Goal: Task Accomplishment & Management: Use online tool/utility

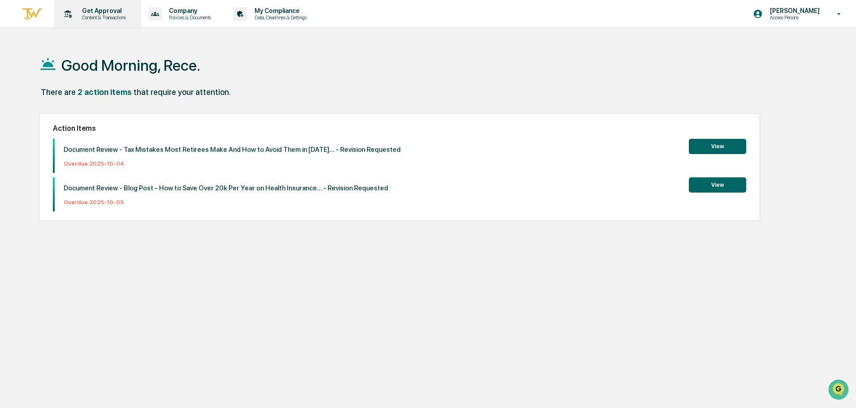
click at [129, 17] on p "Content & Transactions" at bounding box center [103, 17] width 56 height 6
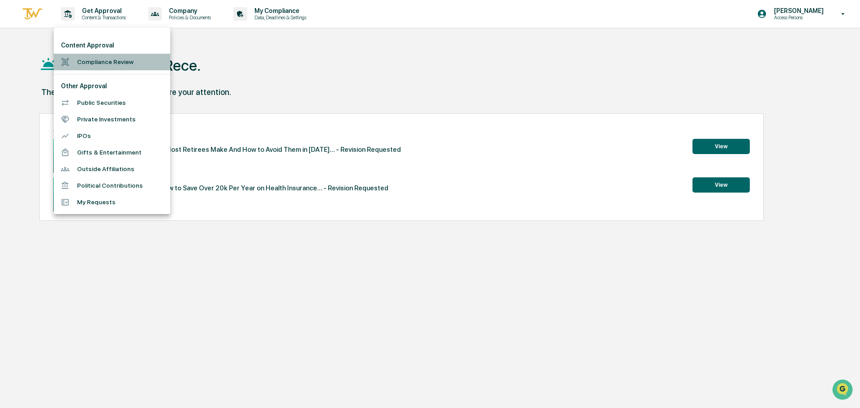
click at [111, 66] on li "Compliance Review" at bounding box center [112, 62] width 116 height 17
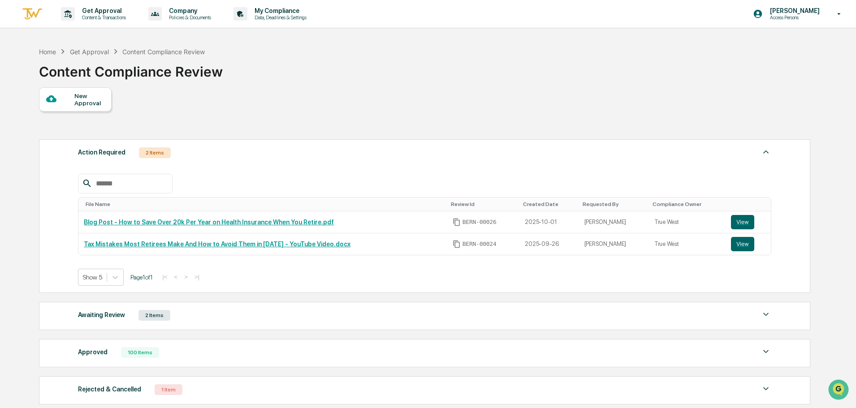
click at [346, 315] on div "Awaiting Review 2 Items" at bounding box center [424, 315] width 693 height 13
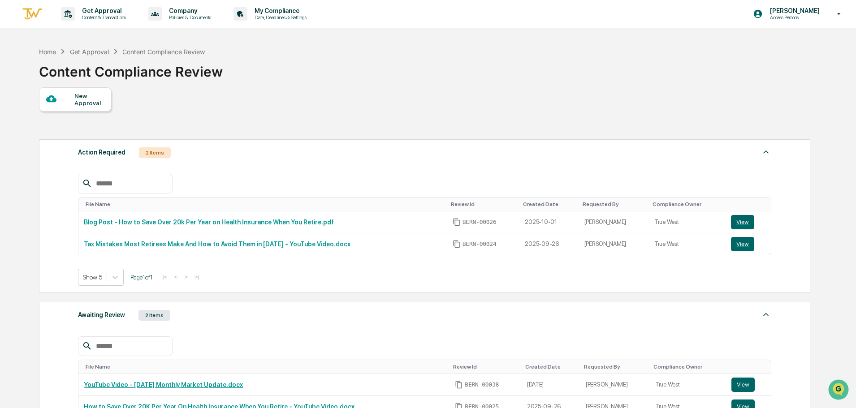
click at [372, 61] on div "Home Get Approval Content Compliance Review Content Compliance Review" at bounding box center [424, 65] width 770 height 45
click at [388, 39] on div "Get Approval Content & Transactions Company Policies & Documents My Compliance …" at bounding box center [428, 305] width 856 height 611
click at [741, 223] on button "View" at bounding box center [742, 222] width 23 height 14
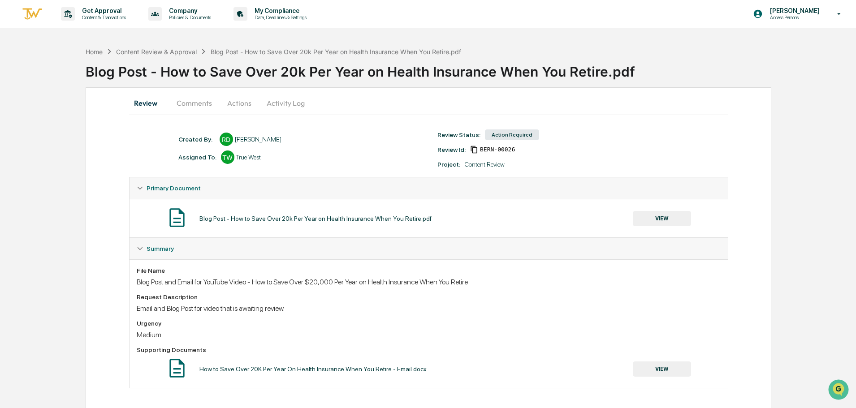
click at [198, 104] on button "Comments" at bounding box center [194, 103] width 50 height 22
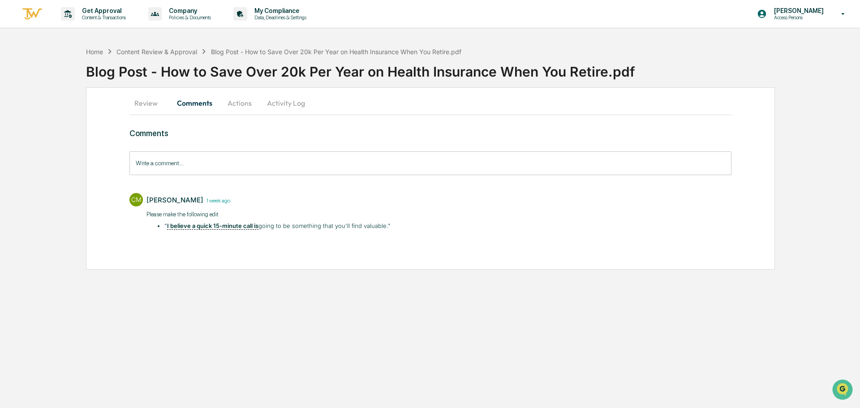
click at [209, 225] on u "I believe a quick 15-minute call is" at bounding box center [212, 226] width 91 height 8
drag, startPoint x: 386, startPoint y: 225, endPoint x: 167, endPoint y: 227, distance: 219.5
click at [167, 227] on li "" I believe a quick 15-minute call is going to be something that you'll find va…" at bounding box center [277, 226] width 226 height 9
copy li "I believe a quick 15-minute call is going to be something that you'll find valu…"
click at [286, 99] on button "Activity Log" at bounding box center [286, 103] width 52 height 22
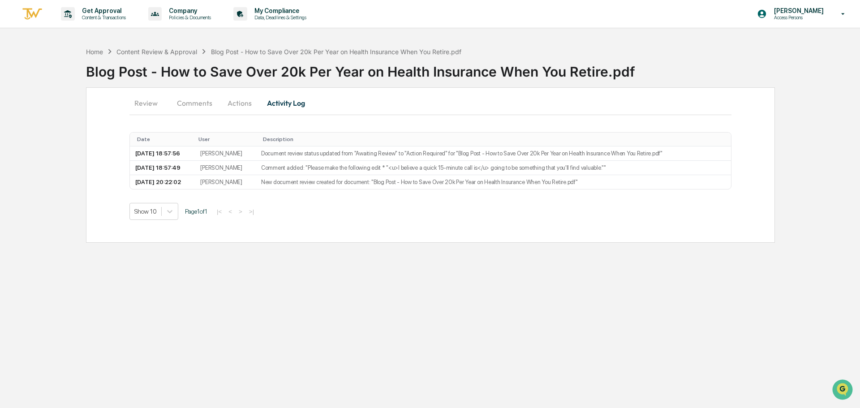
click at [242, 105] on button "Actions" at bounding box center [240, 103] width 40 height 22
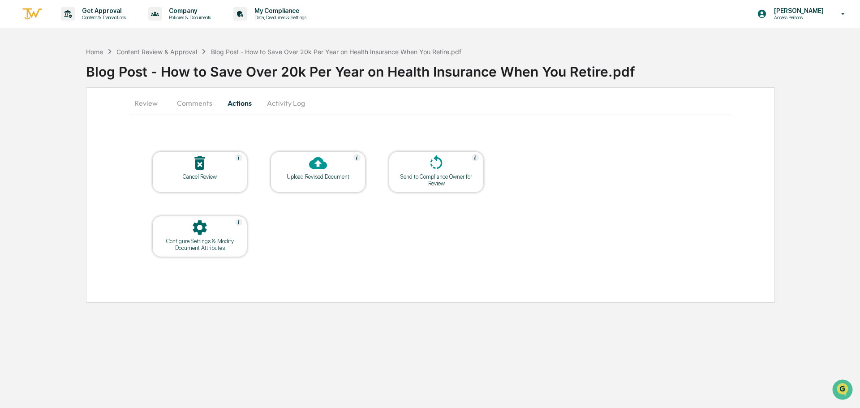
click at [342, 177] on div "Upload Revised Document" at bounding box center [318, 176] width 81 height 7
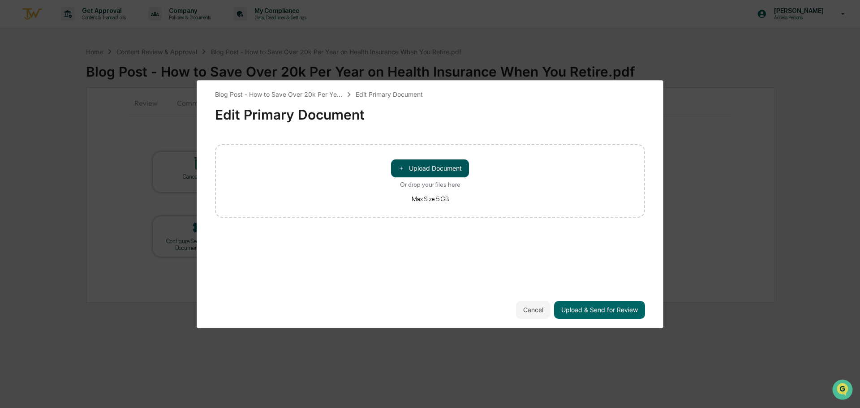
click at [442, 169] on button "＋ Upload Document" at bounding box center [430, 168] width 78 height 18
click at [444, 166] on button "＋ Upload Document" at bounding box center [430, 168] width 78 height 18
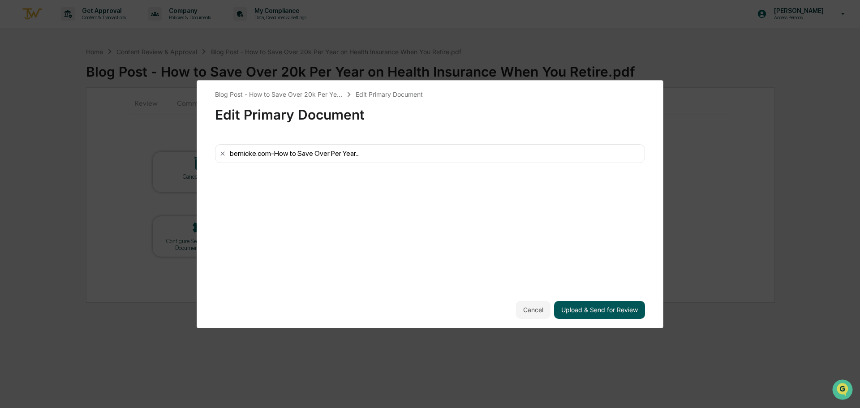
click at [612, 310] on button "Upload & Send for Review" at bounding box center [599, 310] width 91 height 18
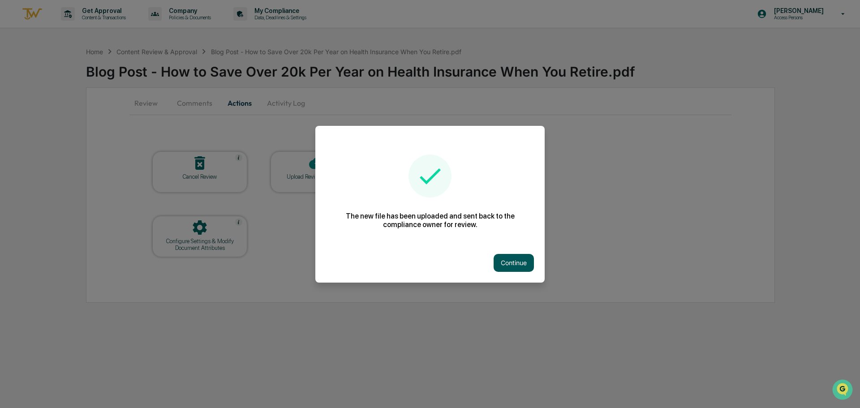
click at [513, 259] on button "Continue" at bounding box center [514, 263] width 40 height 18
